Goal: Contribute content: Add original content to the website for others to see

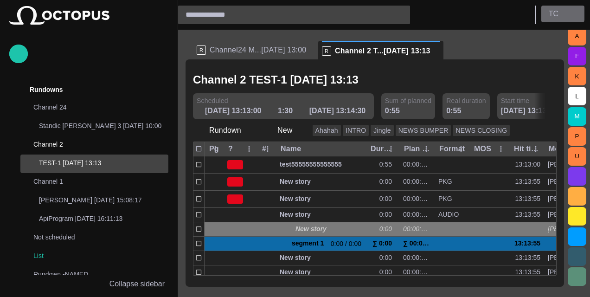
click at [564, 13] on button "T C" at bounding box center [562, 14] width 43 height 17
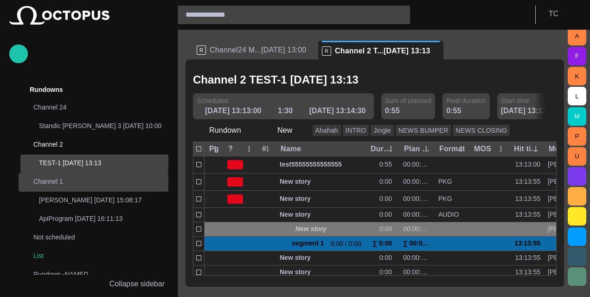
click at [158, 183] on span "main menu" at bounding box center [158, 182] width 7 height 7
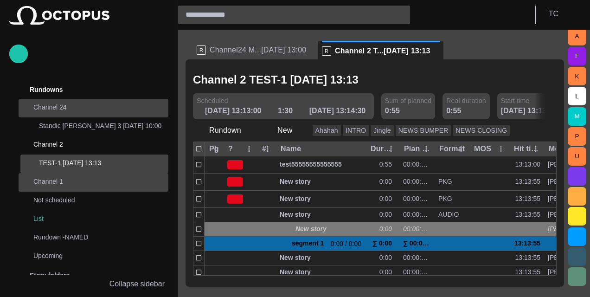
click at [161, 107] on div "main menu" at bounding box center [159, 108] width 19 height 19
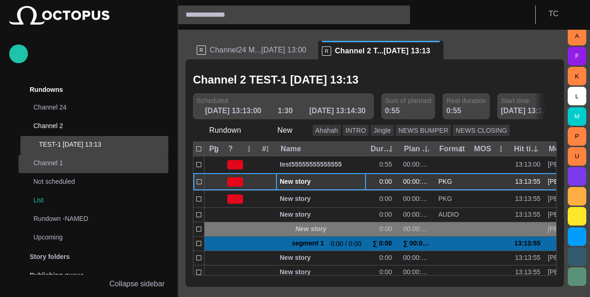
click at [323, 180] on span "New story" at bounding box center [302, 181] width 45 height 9
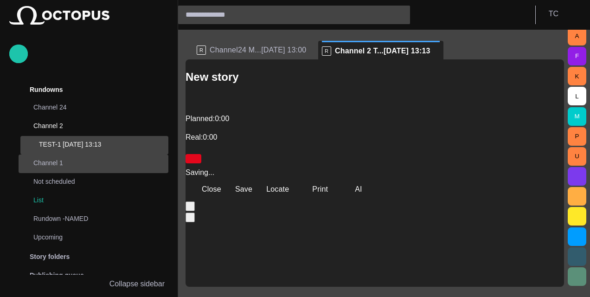
scroll to position [41, 0]
click at [255, 181] on button "Save" at bounding box center [241, 189] width 27 height 17
click at [581, 176] on span "button" at bounding box center [576, 176] width 11 height 11
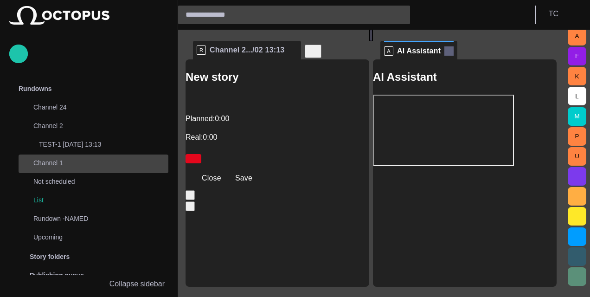
click at [450, 49] on span at bounding box center [448, 50] width 9 height 9
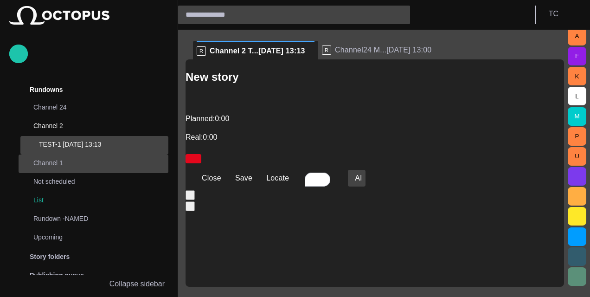
click at [351, 178] on span "button" at bounding box center [351, 178] width 0 height 0
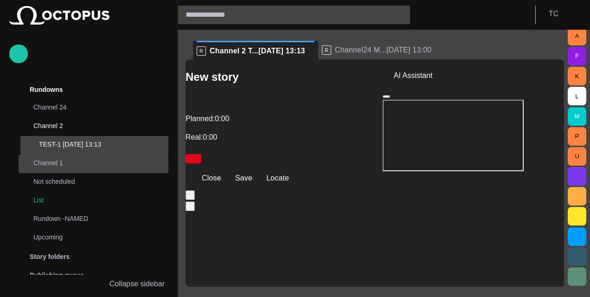
drag, startPoint x: 446, startPoint y: 172, endPoint x: 440, endPoint y: 177, distance: 7.9
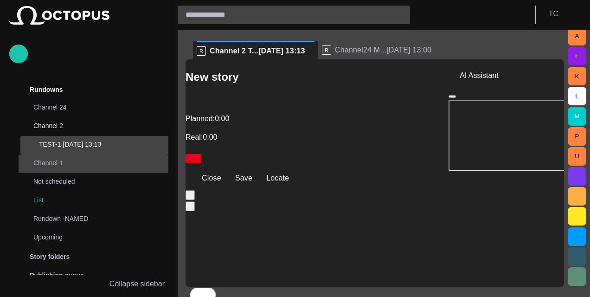
scroll to position [156, 0]
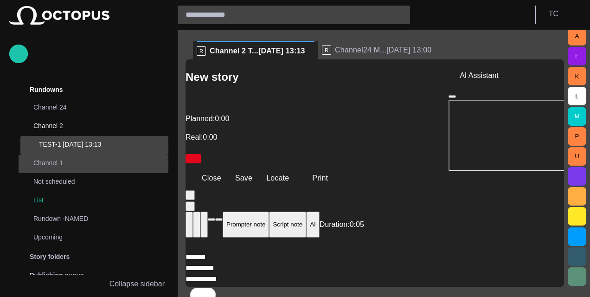
drag, startPoint x: 377, startPoint y: 229, endPoint x: 220, endPoint y: 208, distance: 158.2
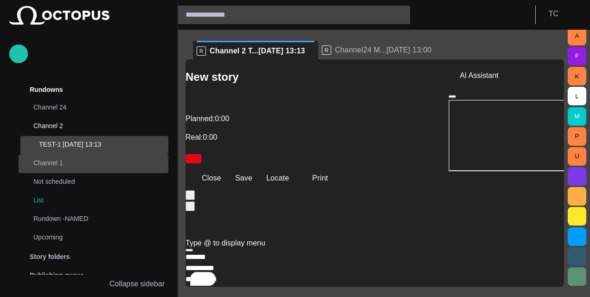
scroll to position [140, 0]
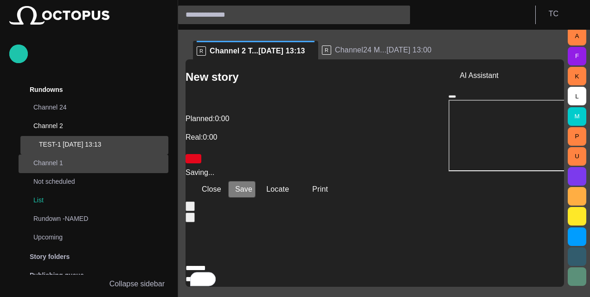
click at [255, 181] on button "Save" at bounding box center [241, 189] width 27 height 17
click at [435, 54] on span at bounding box center [439, 49] width 9 height 9
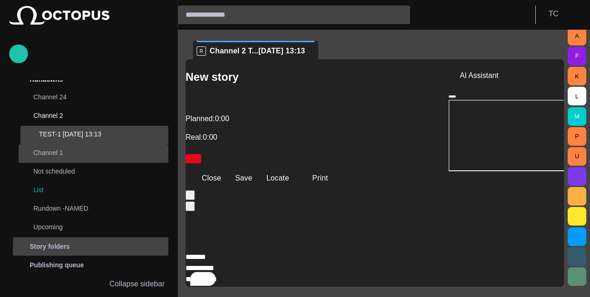
scroll to position [0, 0]
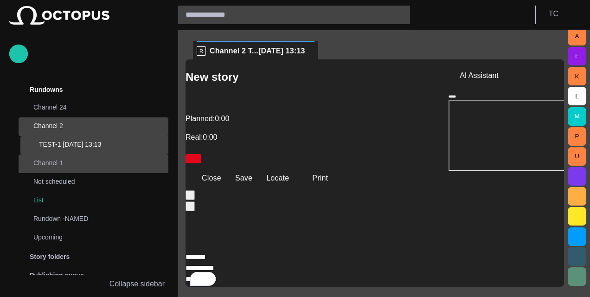
click at [158, 132] on div "main menu" at bounding box center [159, 126] width 19 height 19
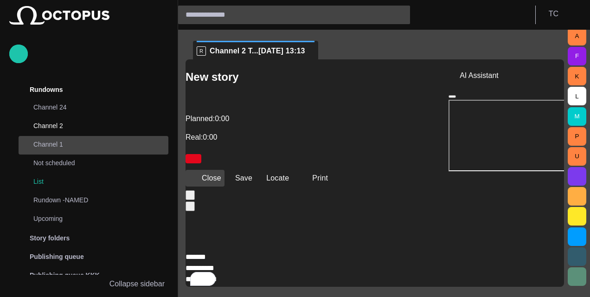
click at [207, 170] on button "Close" at bounding box center [204, 178] width 39 height 17
